Goal: Task Accomplishment & Management: Use online tool/utility

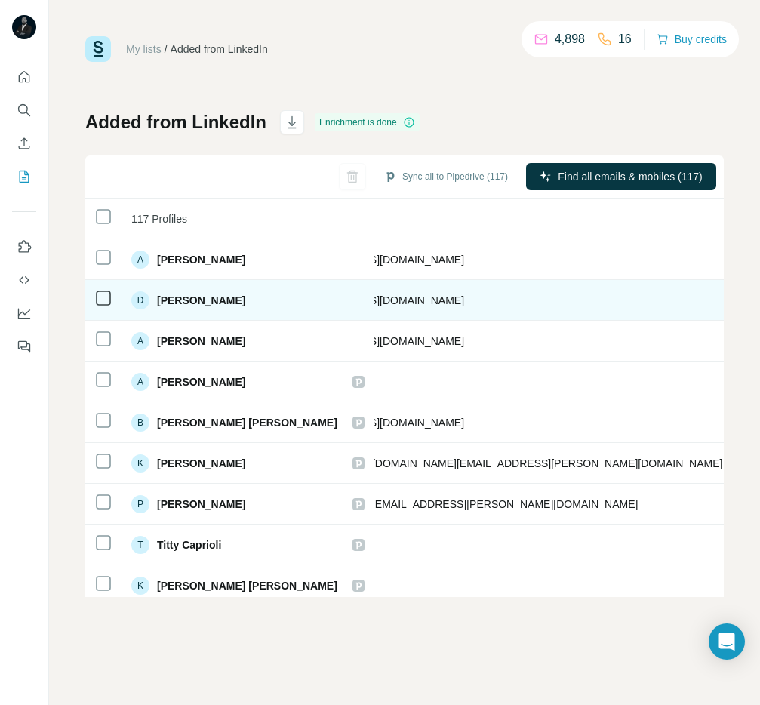
scroll to position [0, 745]
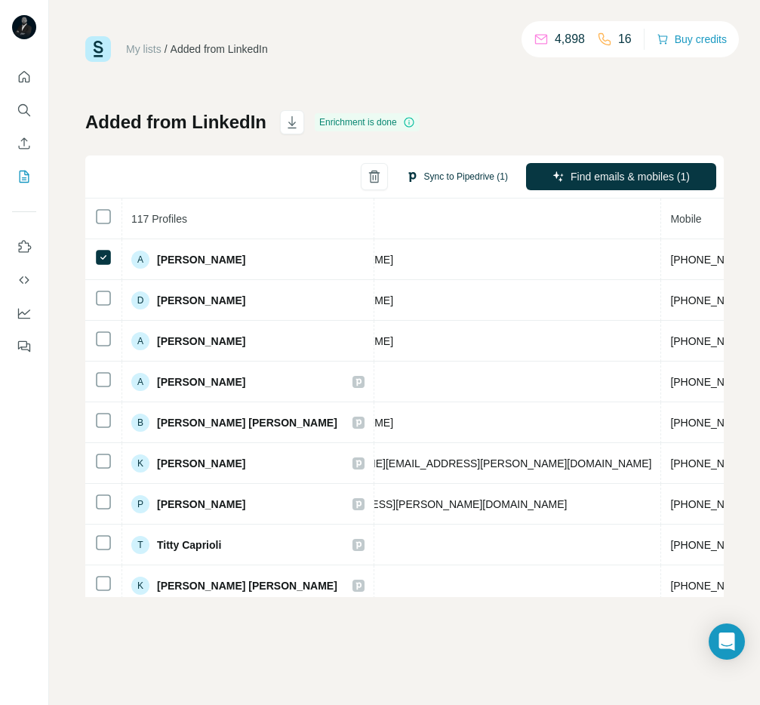
click at [443, 175] on button "Sync to Pipedrive (1)" at bounding box center [456, 176] width 123 height 23
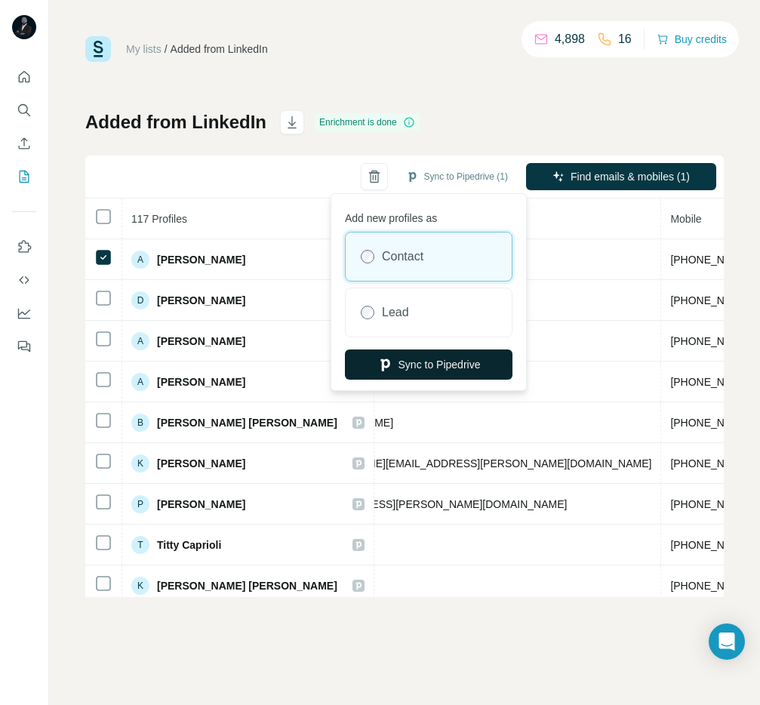
click at [419, 366] on button "Sync to Pipedrive" at bounding box center [428, 364] width 167 height 30
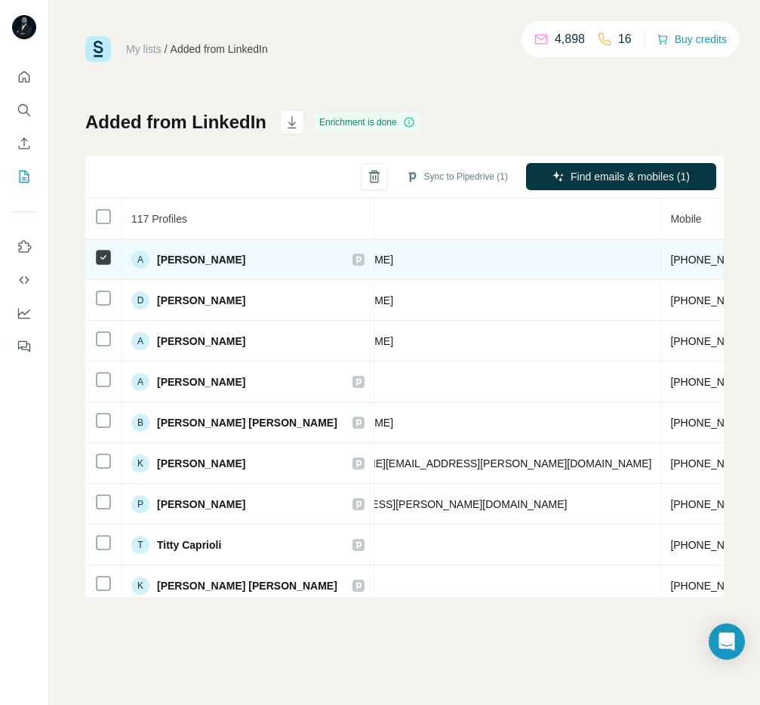
drag, startPoint x: 155, startPoint y: 256, endPoint x: 247, endPoint y: 264, distance: 91.6
click at [245, 264] on div "A Amber Thompson" at bounding box center [188, 259] width 114 height 18
copy span "[PERSON_NAME]"
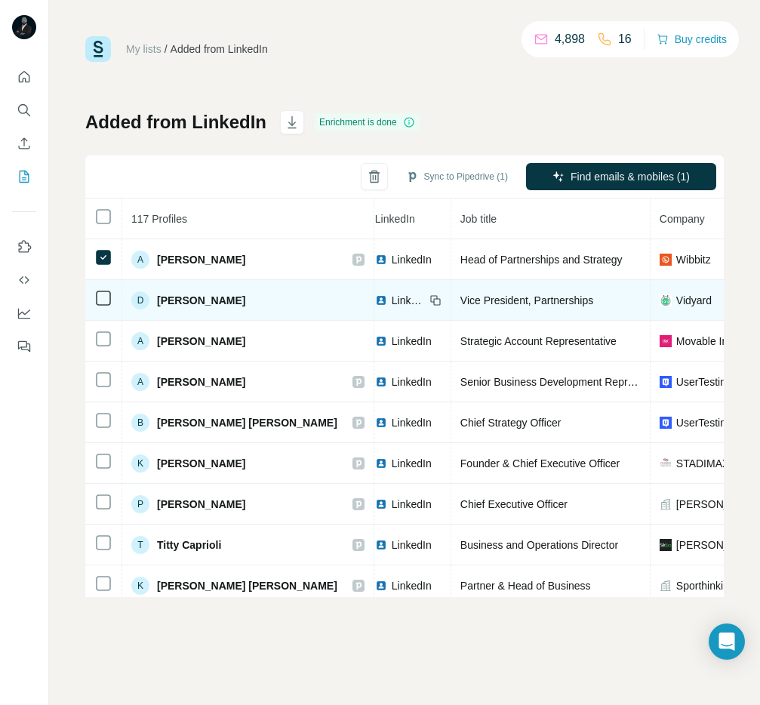
scroll to position [0, 96]
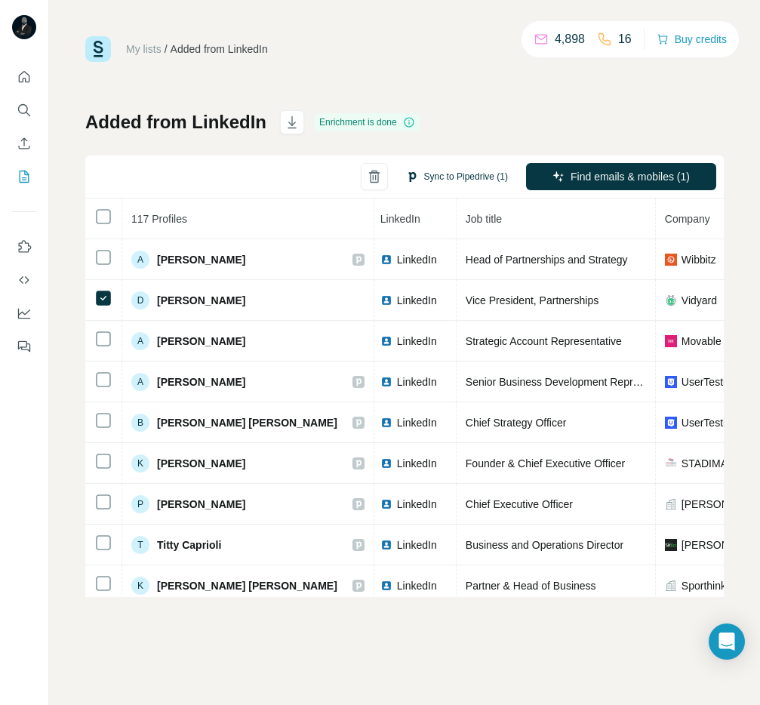
click at [469, 178] on button "Sync to Pipedrive (1)" at bounding box center [456, 176] width 123 height 23
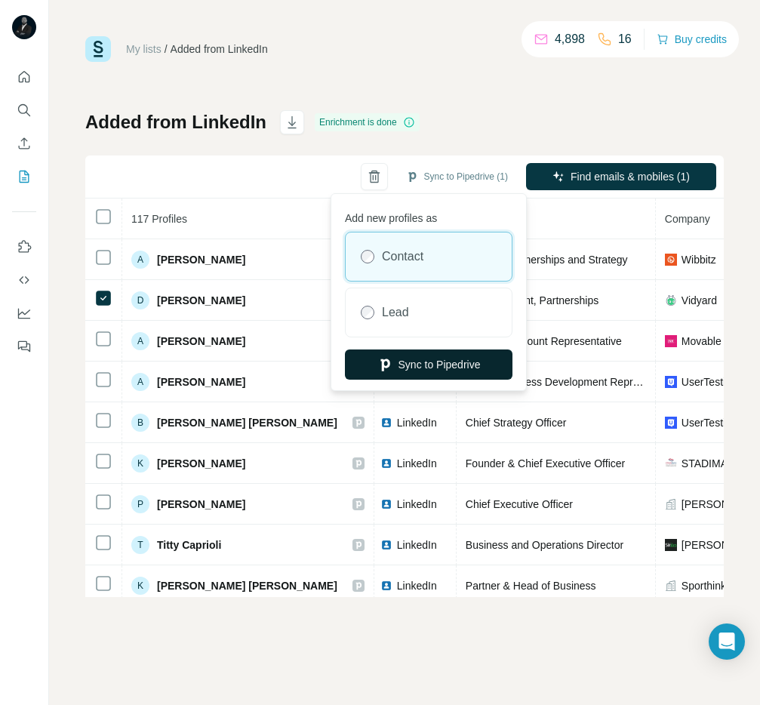
click at [436, 364] on button "Sync to Pipedrive" at bounding box center [428, 364] width 167 height 30
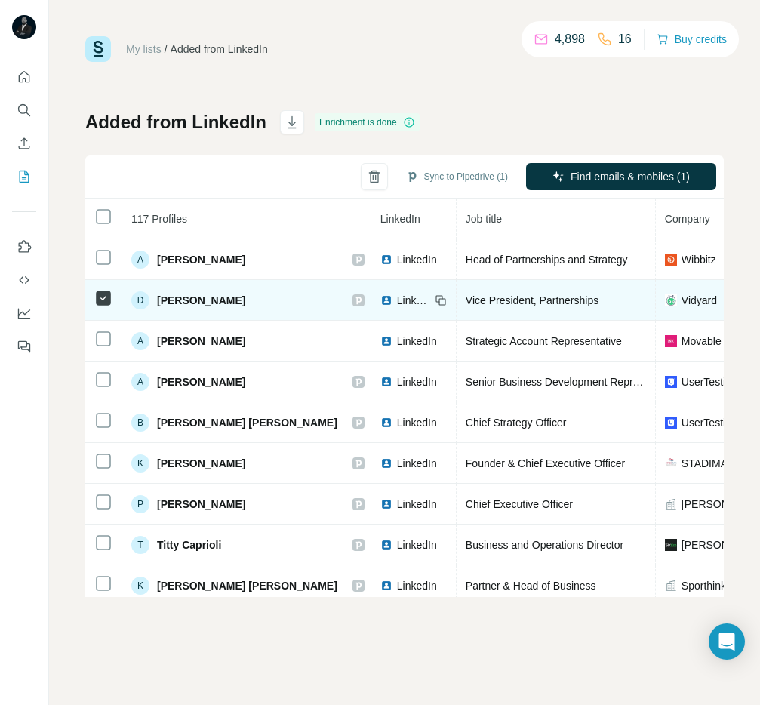
drag, startPoint x: 157, startPoint y: 302, endPoint x: 244, endPoint y: 306, distance: 86.8
click at [244, 306] on div "D Daniel Weckend" at bounding box center [247, 300] width 233 height 18
copy span "[PERSON_NAME]"
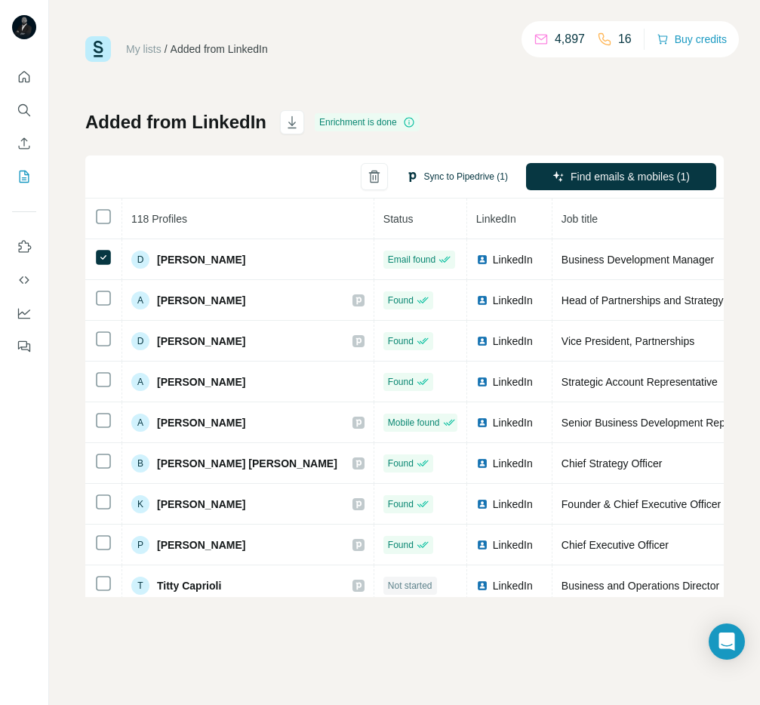
click at [460, 179] on button "Sync to Pipedrive (1)" at bounding box center [456, 176] width 123 height 23
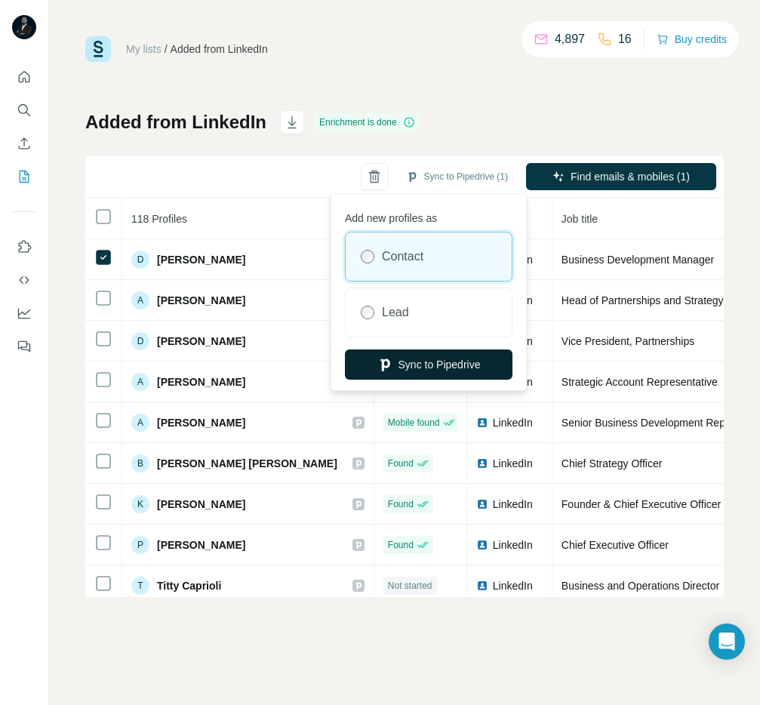
click at [440, 367] on button "Sync to Pipedrive" at bounding box center [428, 364] width 167 height 30
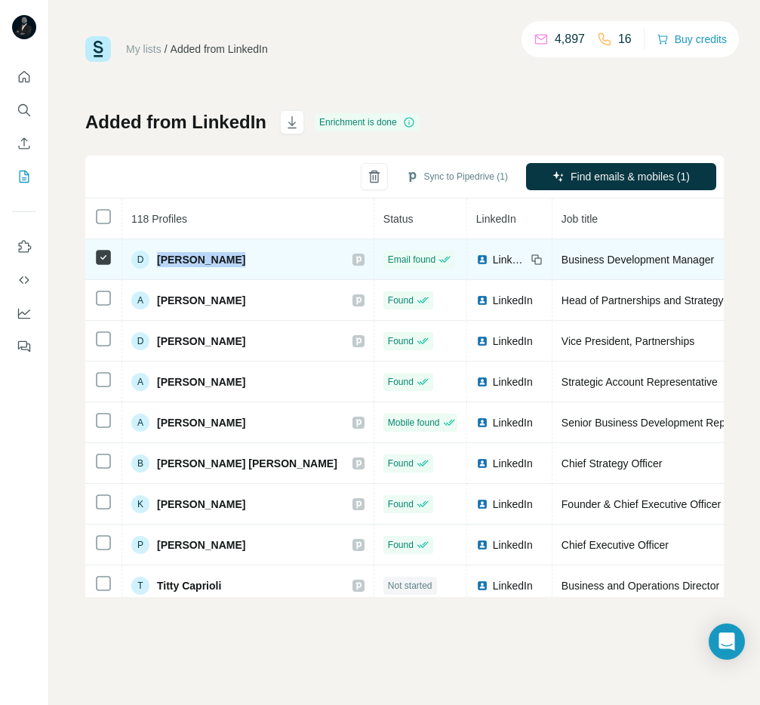
drag, startPoint x: 158, startPoint y: 260, endPoint x: 255, endPoint y: 260, distance: 97.3
click at [255, 260] on div "D Diana Chalakova" at bounding box center [247, 259] width 233 height 18
copy div "Diana Chalakova"
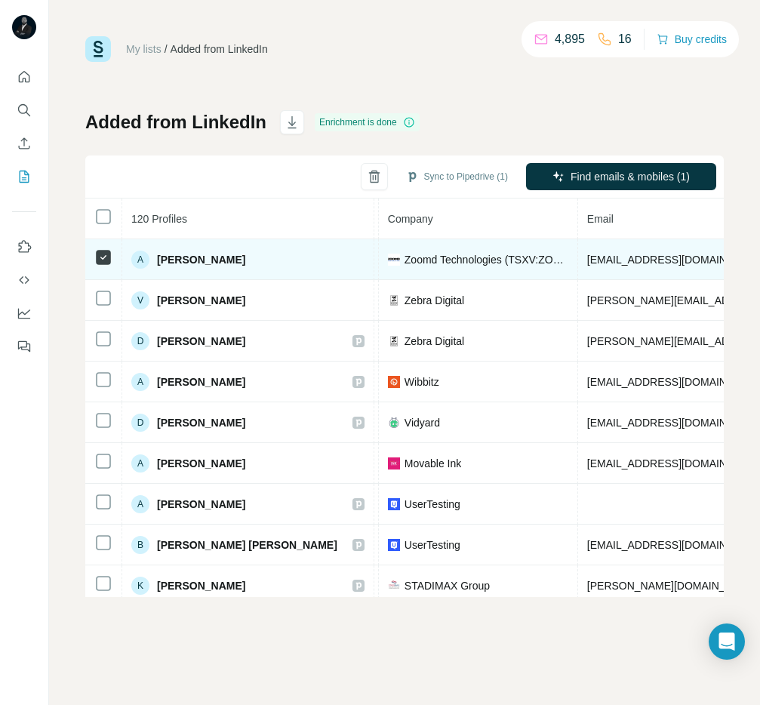
scroll to position [0, 376]
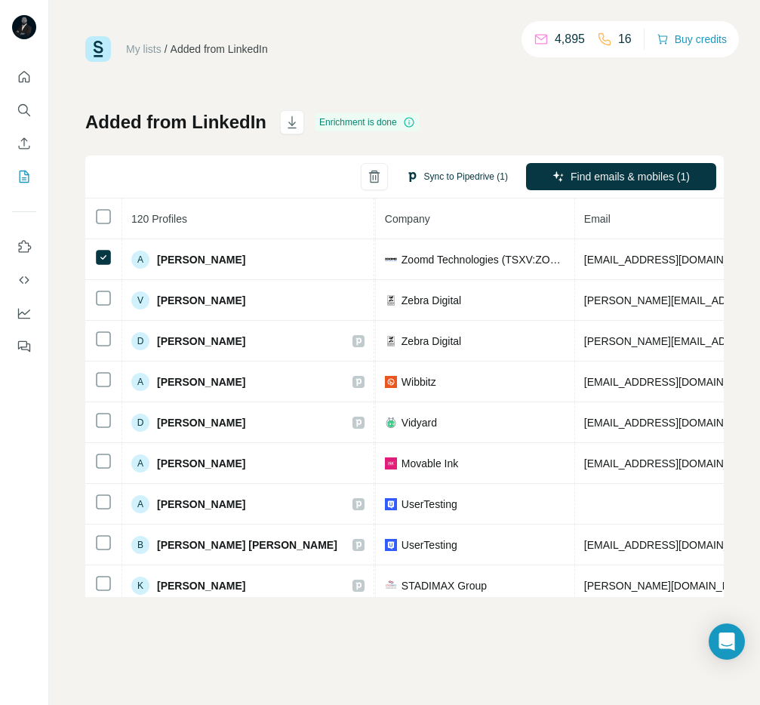
click at [472, 173] on button "Sync to Pipedrive (1)" at bounding box center [456, 176] width 123 height 23
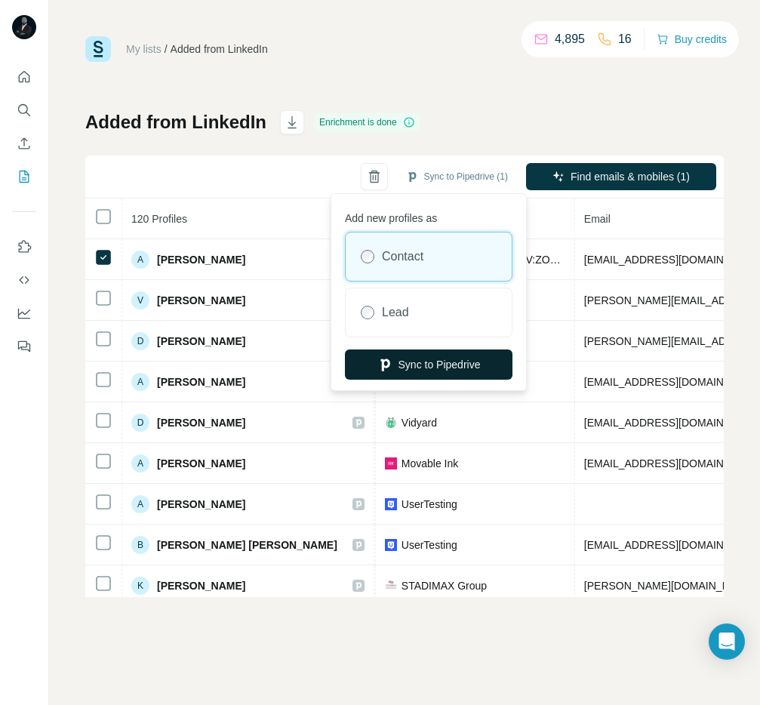
click at [430, 362] on button "Sync to Pipedrive" at bounding box center [428, 364] width 167 height 30
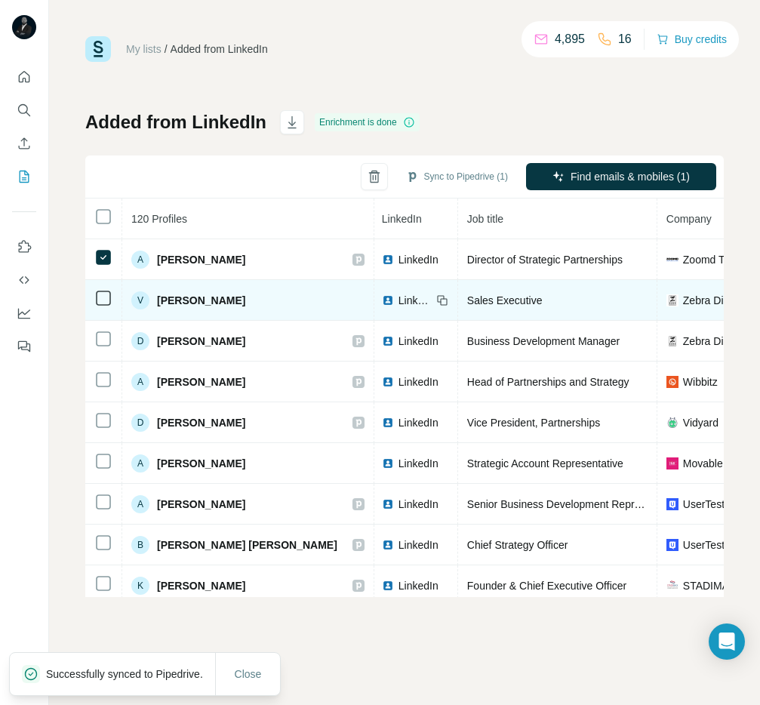
scroll to position [0, 0]
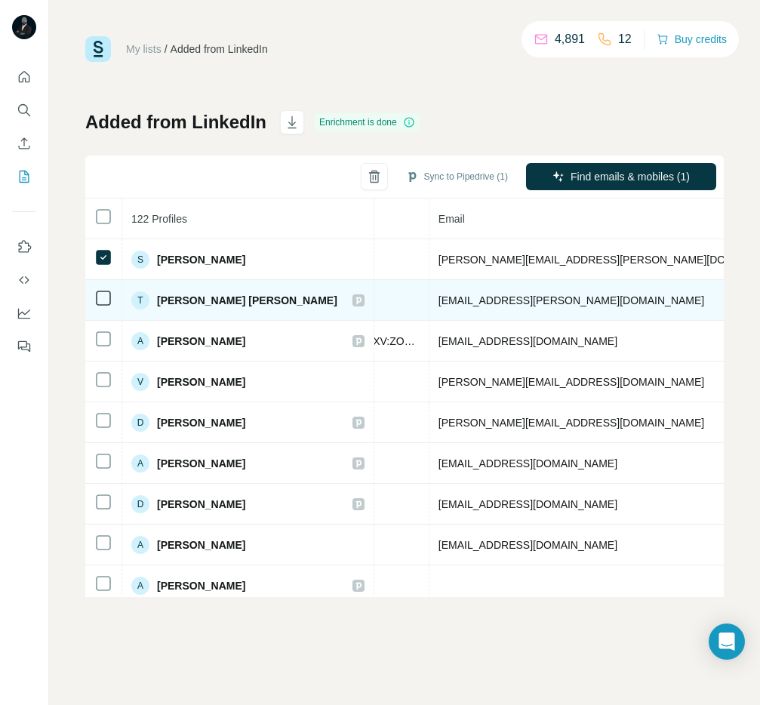
scroll to position [0, 677]
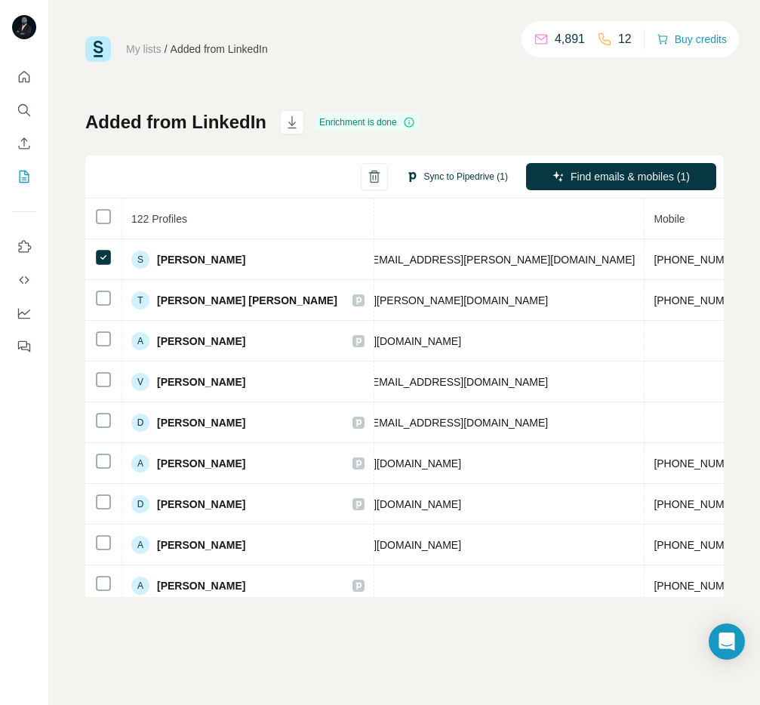
click at [454, 175] on button "Sync to Pipedrive (1)" at bounding box center [456, 176] width 123 height 23
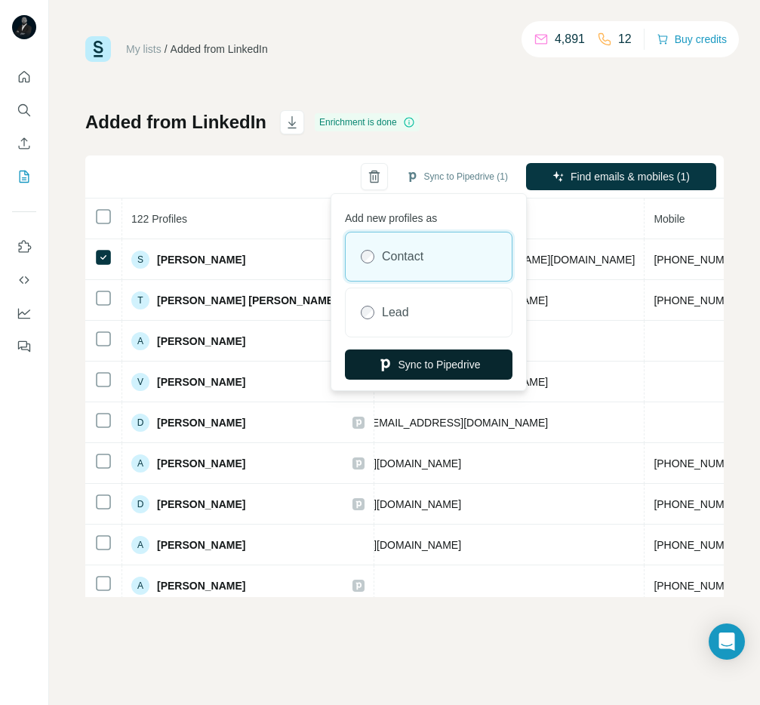
click at [419, 366] on button "Sync to Pipedrive" at bounding box center [428, 364] width 167 height 30
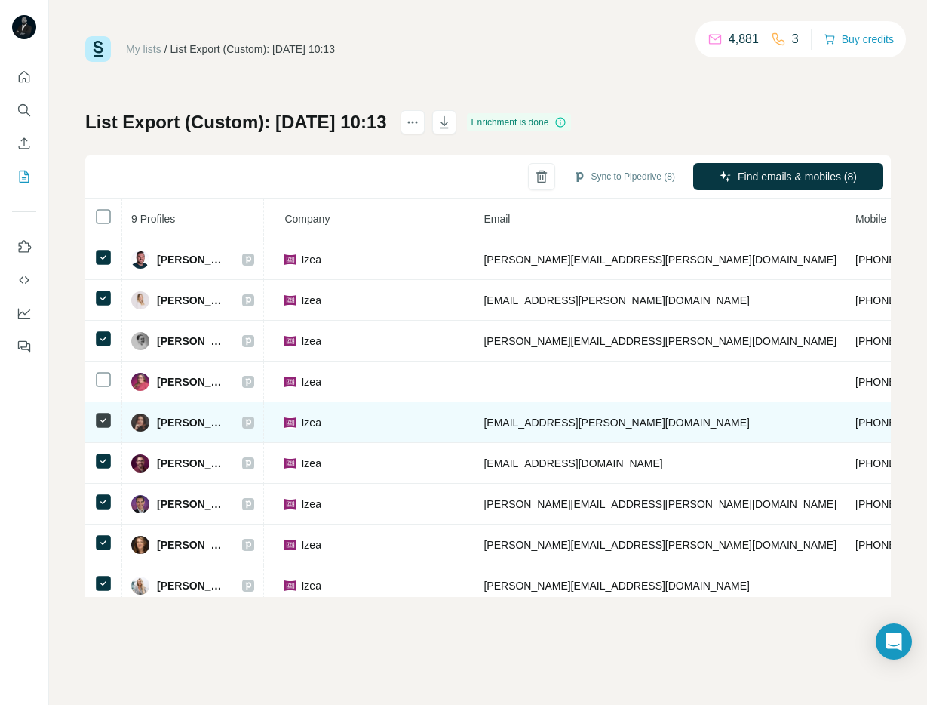
scroll to position [0, 367]
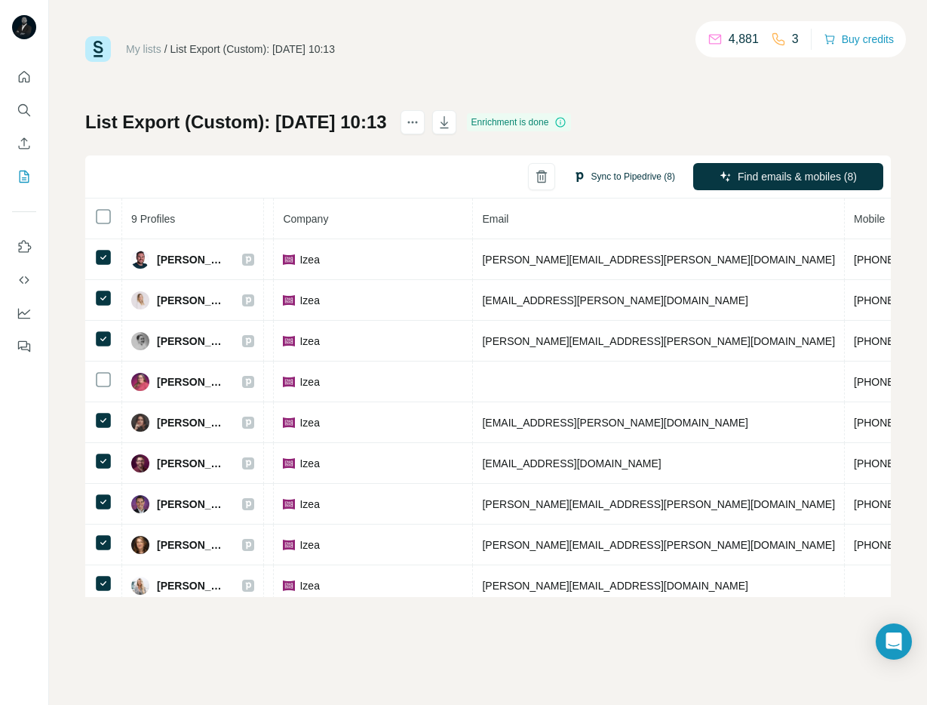
click at [625, 175] on button "Sync to Pipedrive (8)" at bounding box center [624, 176] width 123 height 23
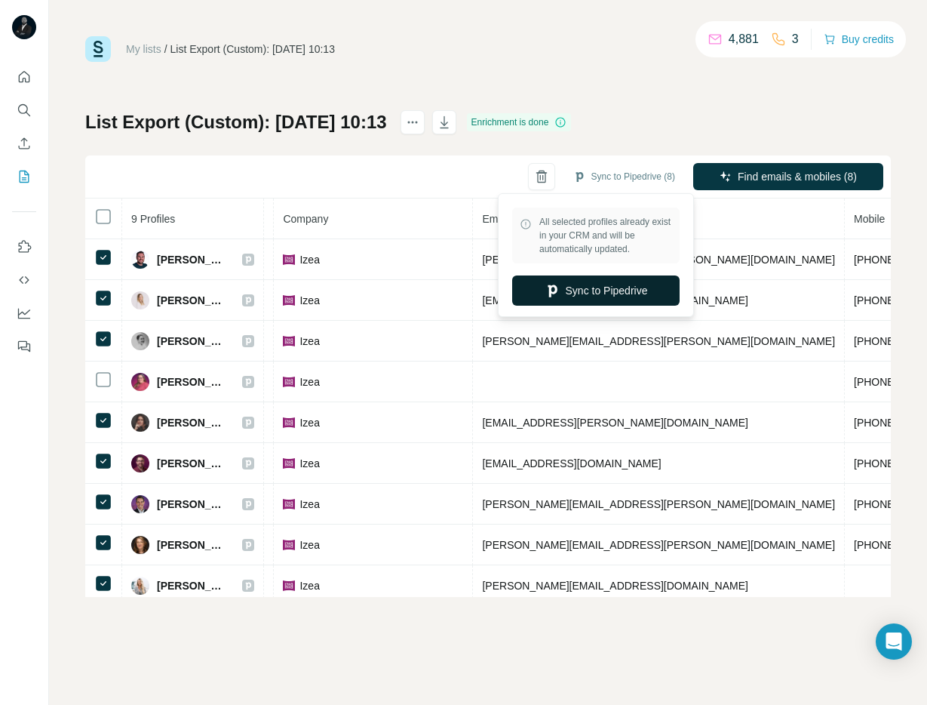
click at [607, 290] on button "Sync to Pipedrive" at bounding box center [595, 290] width 167 height 30
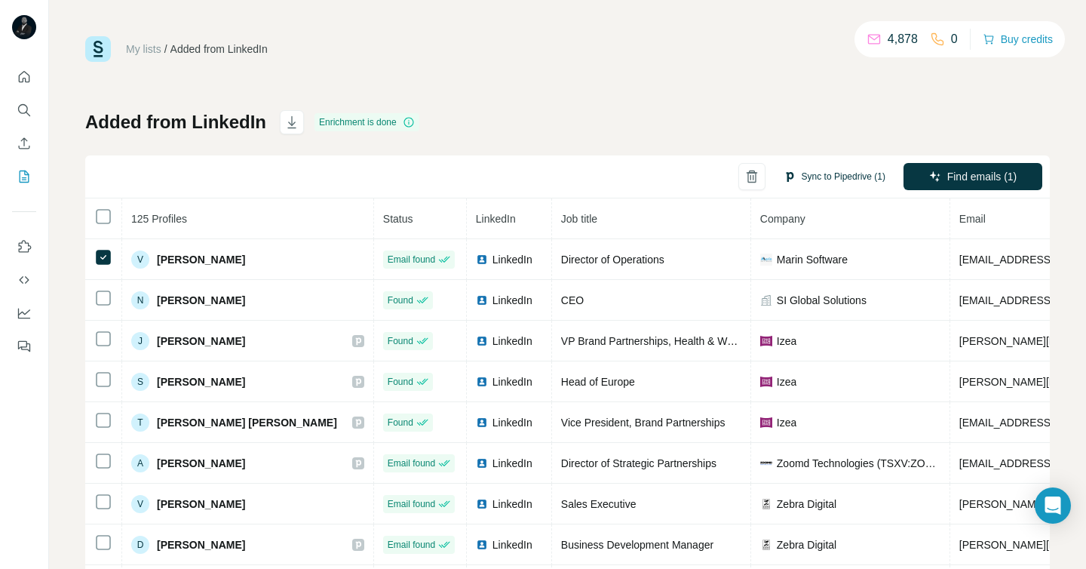
click at [827, 180] on button "Sync to Pipedrive (1)" at bounding box center [834, 176] width 123 height 23
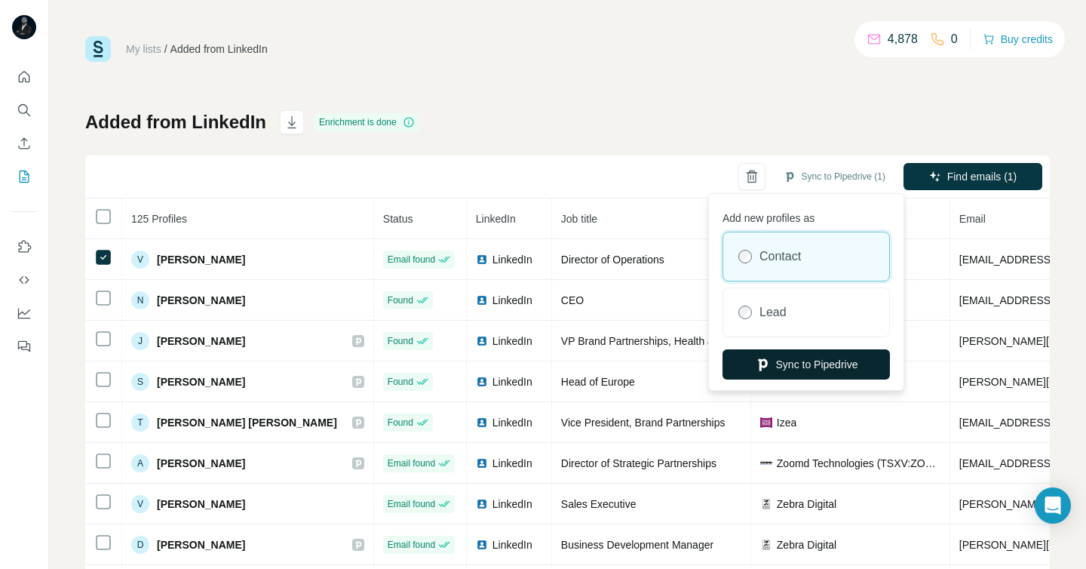
click at [803, 369] on button "Sync to Pipedrive" at bounding box center [806, 364] width 167 height 30
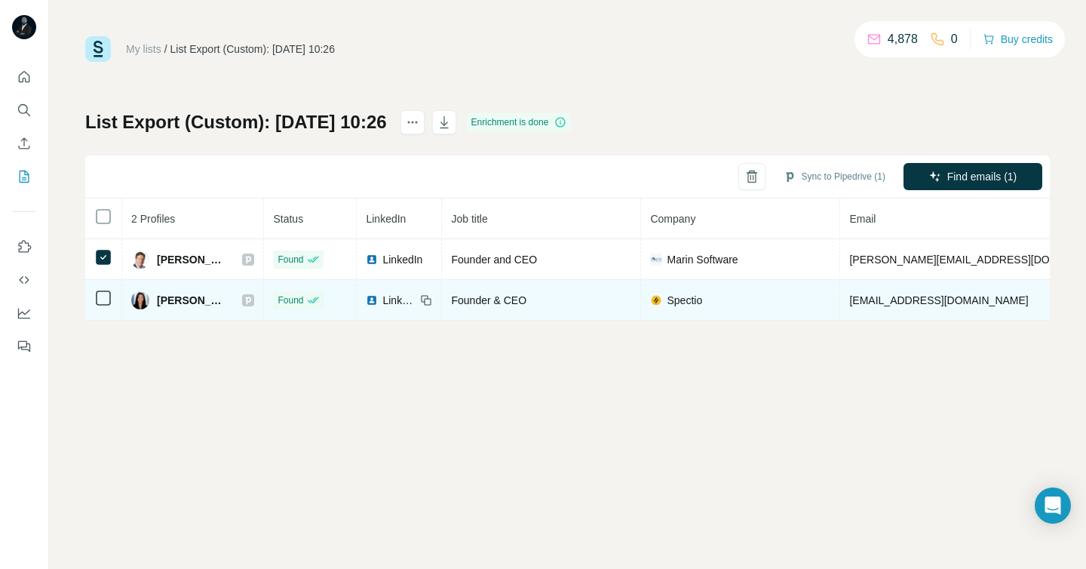
click at [104, 290] on icon at bounding box center [103, 298] width 18 height 18
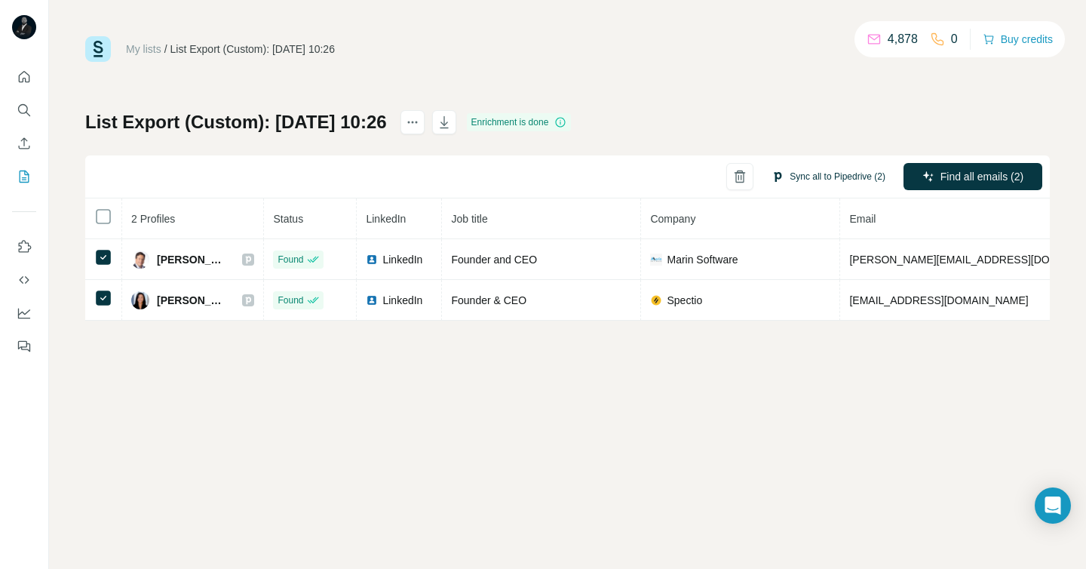
click at [804, 177] on button "Sync all to Pipedrive (2)" at bounding box center [828, 176] width 135 height 23
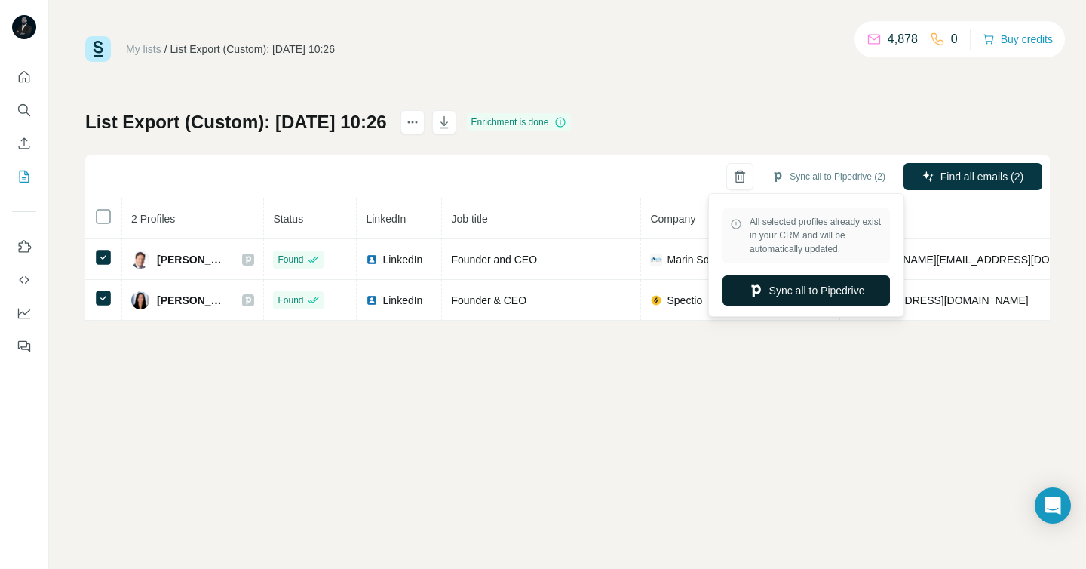
click at [811, 295] on button "Sync all to Pipedrive" at bounding box center [806, 290] width 167 height 30
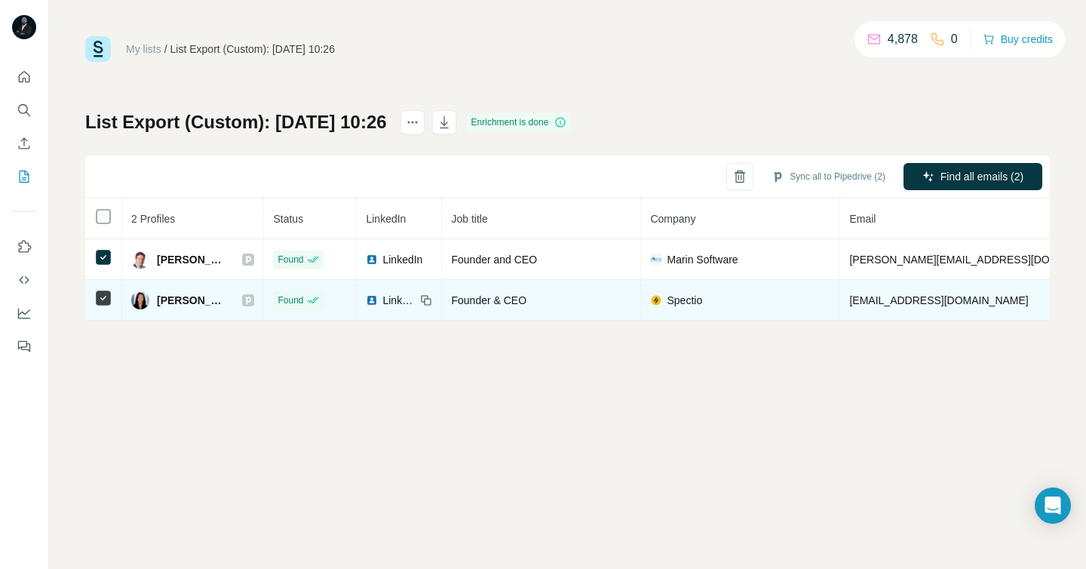
click at [680, 299] on span "Spectio" at bounding box center [684, 300] width 35 height 15
copy span "Spectio"
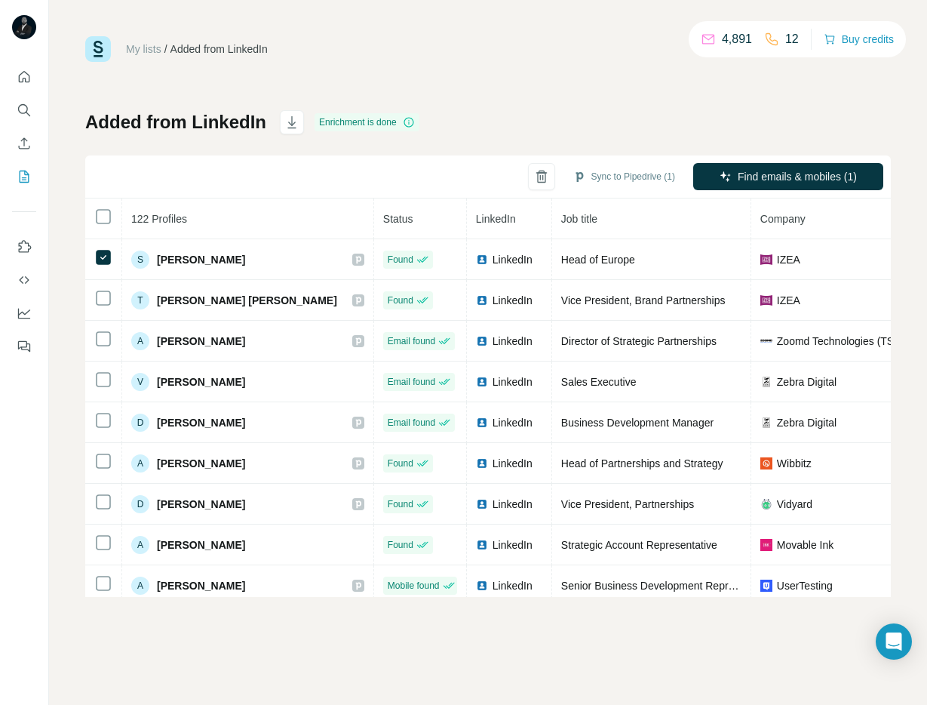
scroll to position [0, 510]
